Goal: Feedback & Contribution: Leave review/rating

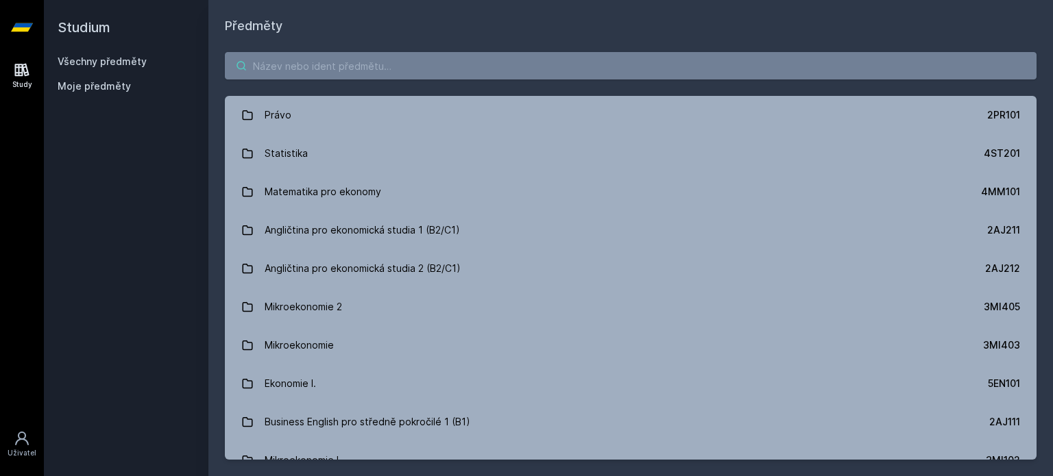
click at [310, 71] on input "search" at bounding box center [631, 65] width 812 height 27
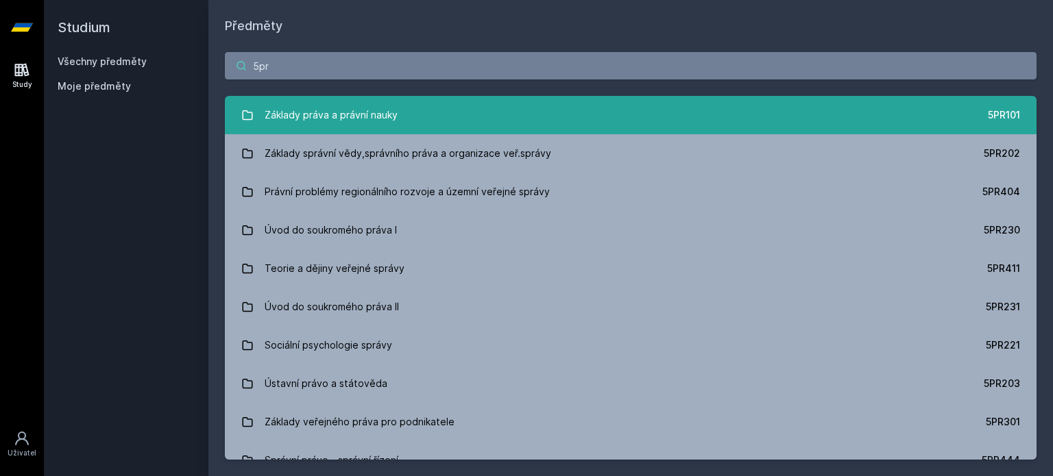
type input "5pr"
click at [524, 108] on link "Základy práva a právní nauky 5PR101" at bounding box center [631, 115] width 812 height 38
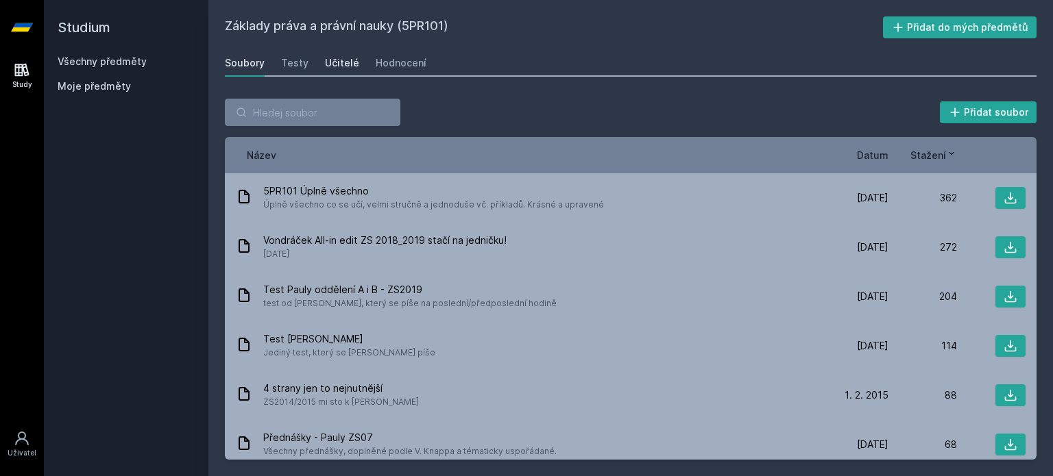
click at [348, 66] on div "Učitelé" at bounding box center [342, 63] width 34 height 14
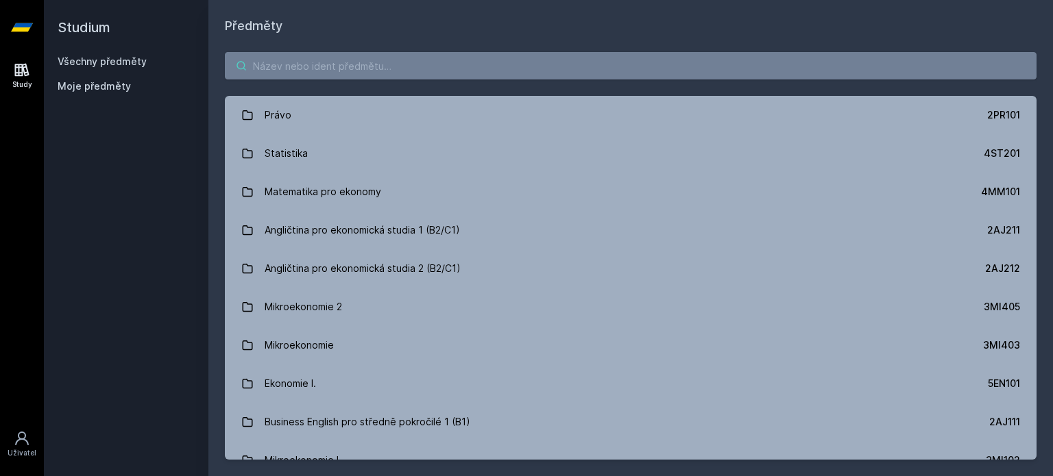
click at [640, 62] on input "search" at bounding box center [631, 65] width 812 height 27
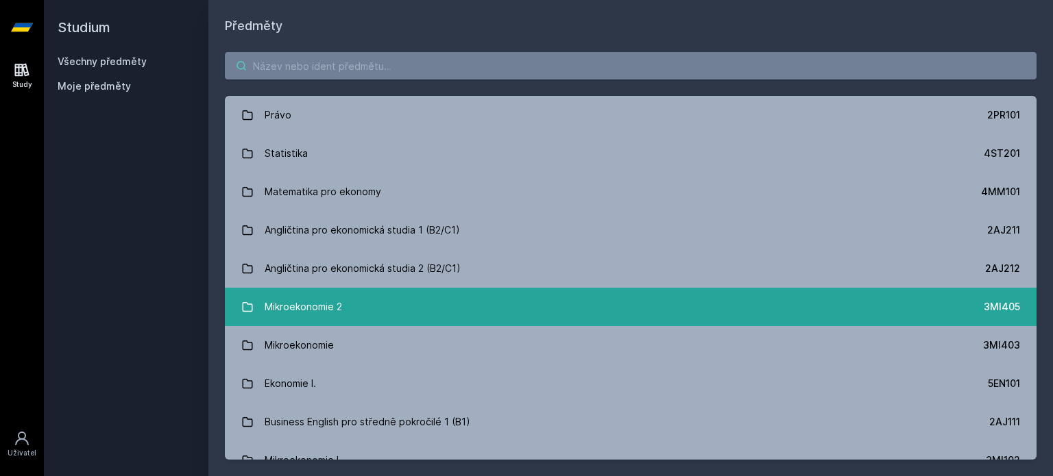
scroll to position [69, 0]
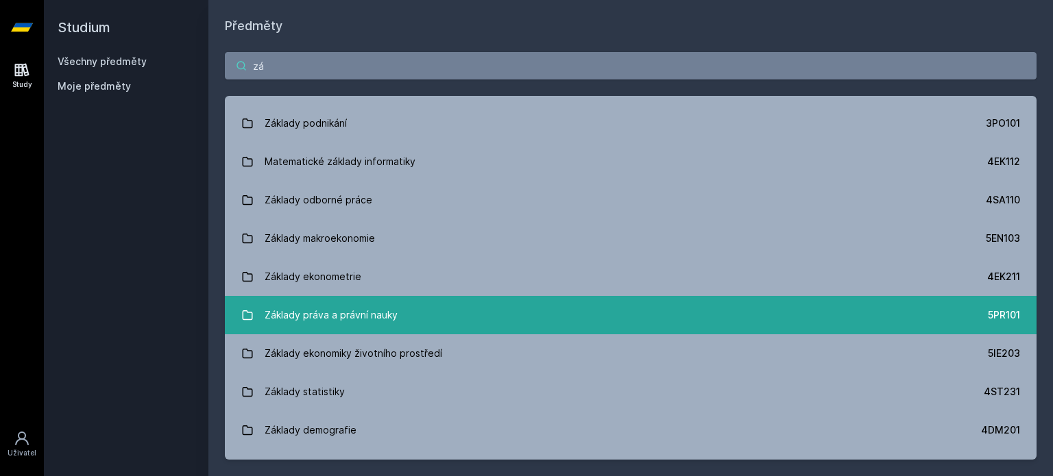
type input "z"
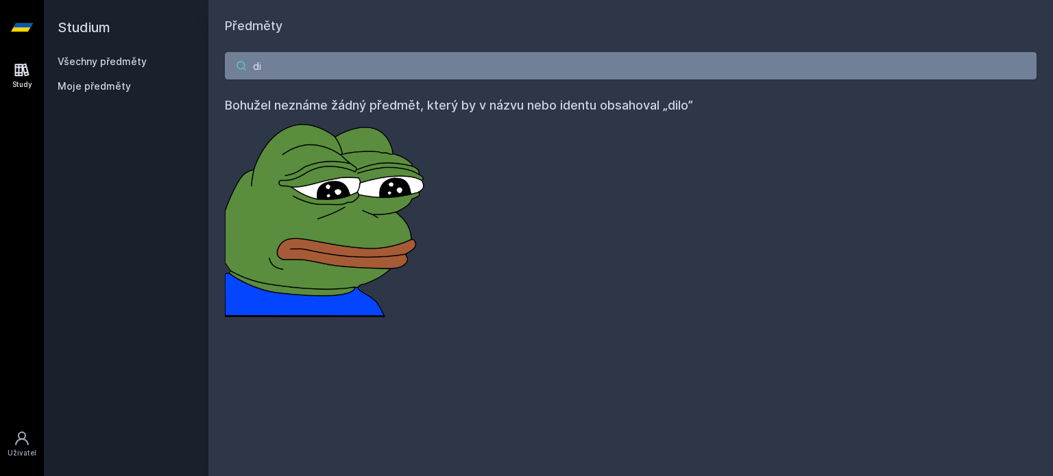
type input "d"
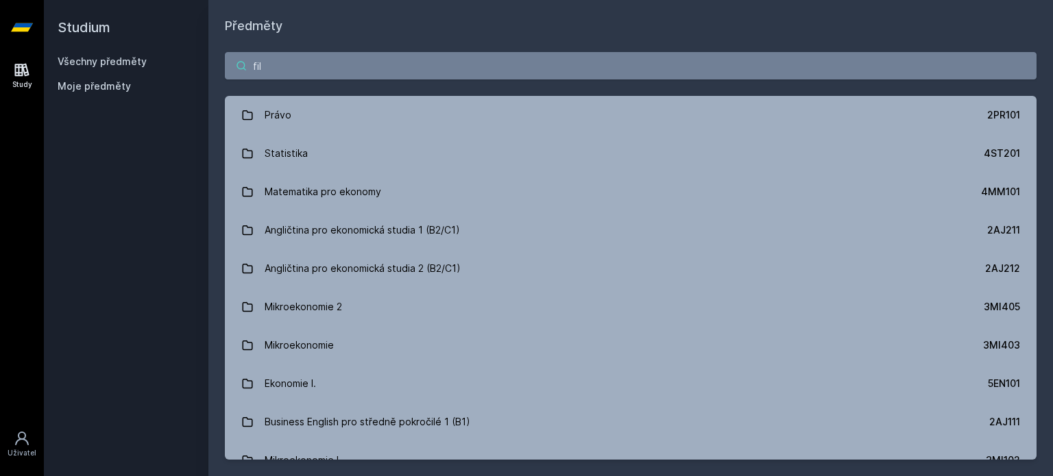
type input "filo"
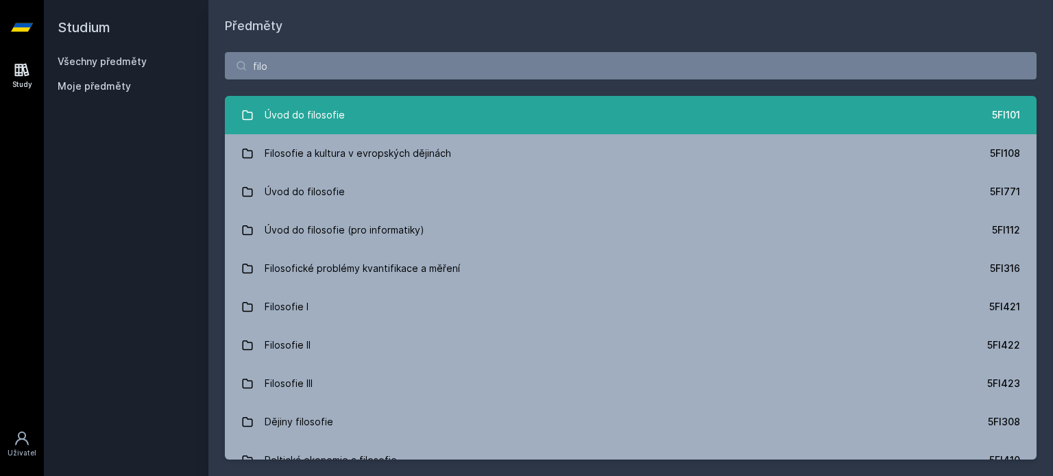
click at [288, 111] on div "Úvod do filosofie" at bounding box center [305, 114] width 80 height 27
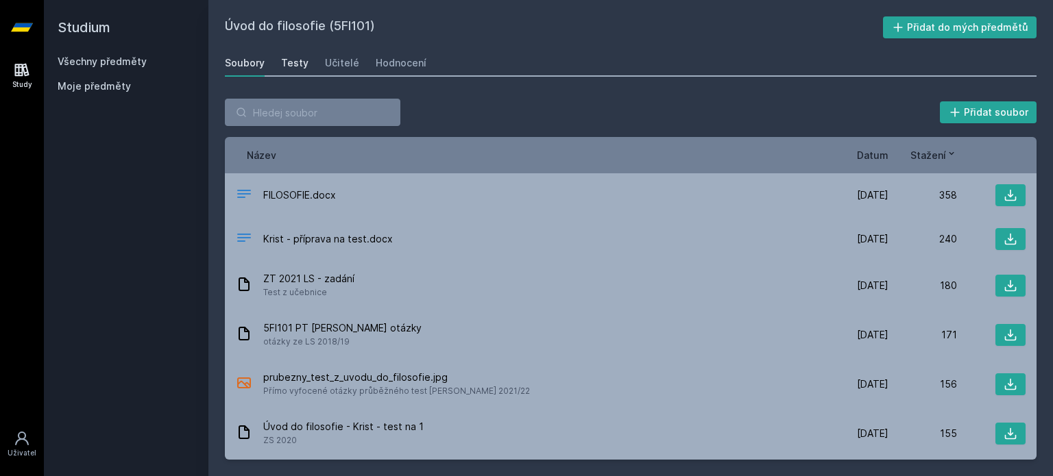
click at [302, 61] on div "Testy" at bounding box center [294, 63] width 27 height 14
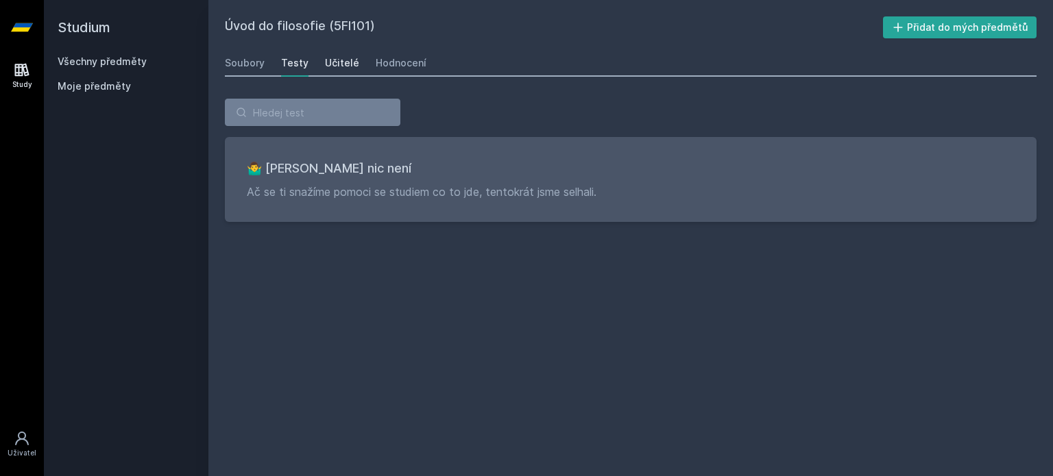
click at [331, 60] on div "Učitelé" at bounding box center [342, 63] width 34 height 14
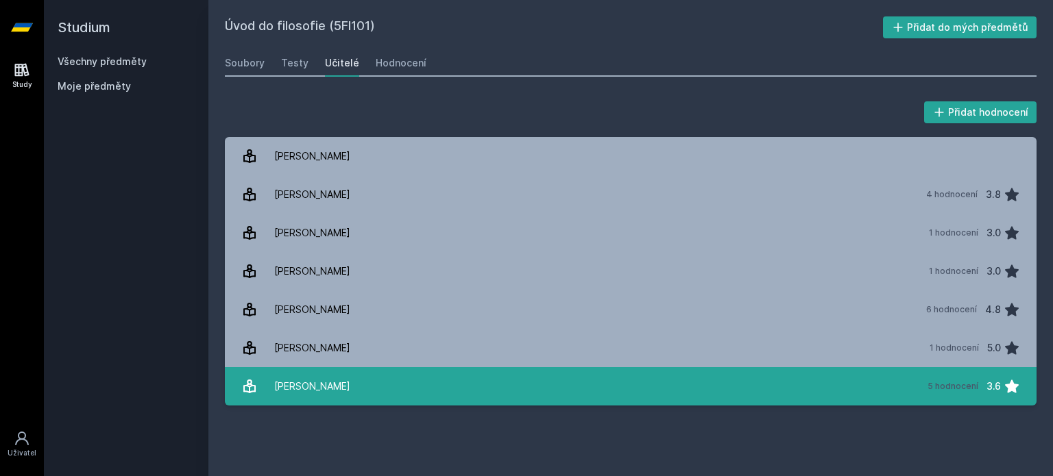
click at [346, 374] on link "[PERSON_NAME] 5 hodnocení 3.6" at bounding box center [631, 386] width 812 height 38
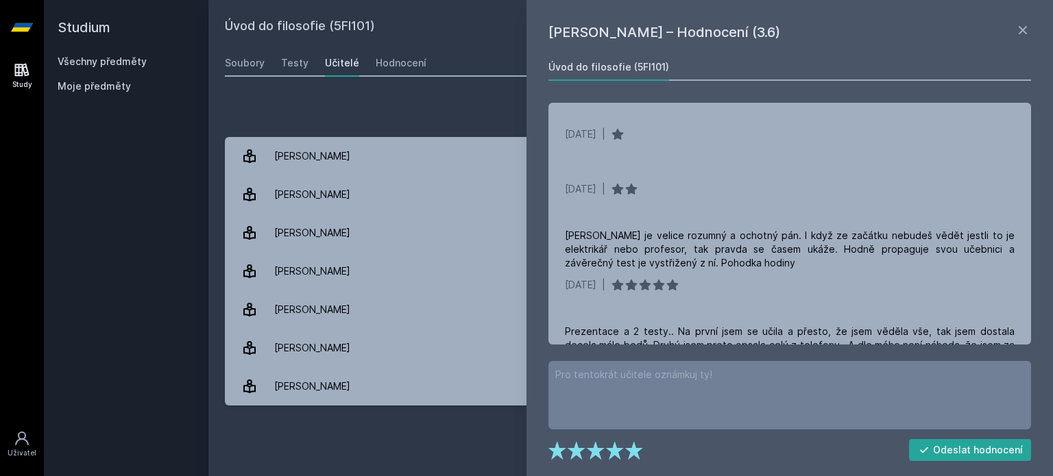
click at [430, 93] on div "Přidat hodnocení [PERSON_NAME] – Hodnocení (3.6) Úvod do filosofie (5FI101) [DA…" at bounding box center [630, 252] width 844 height 340
